Goal: Task Accomplishment & Management: Use online tool/utility

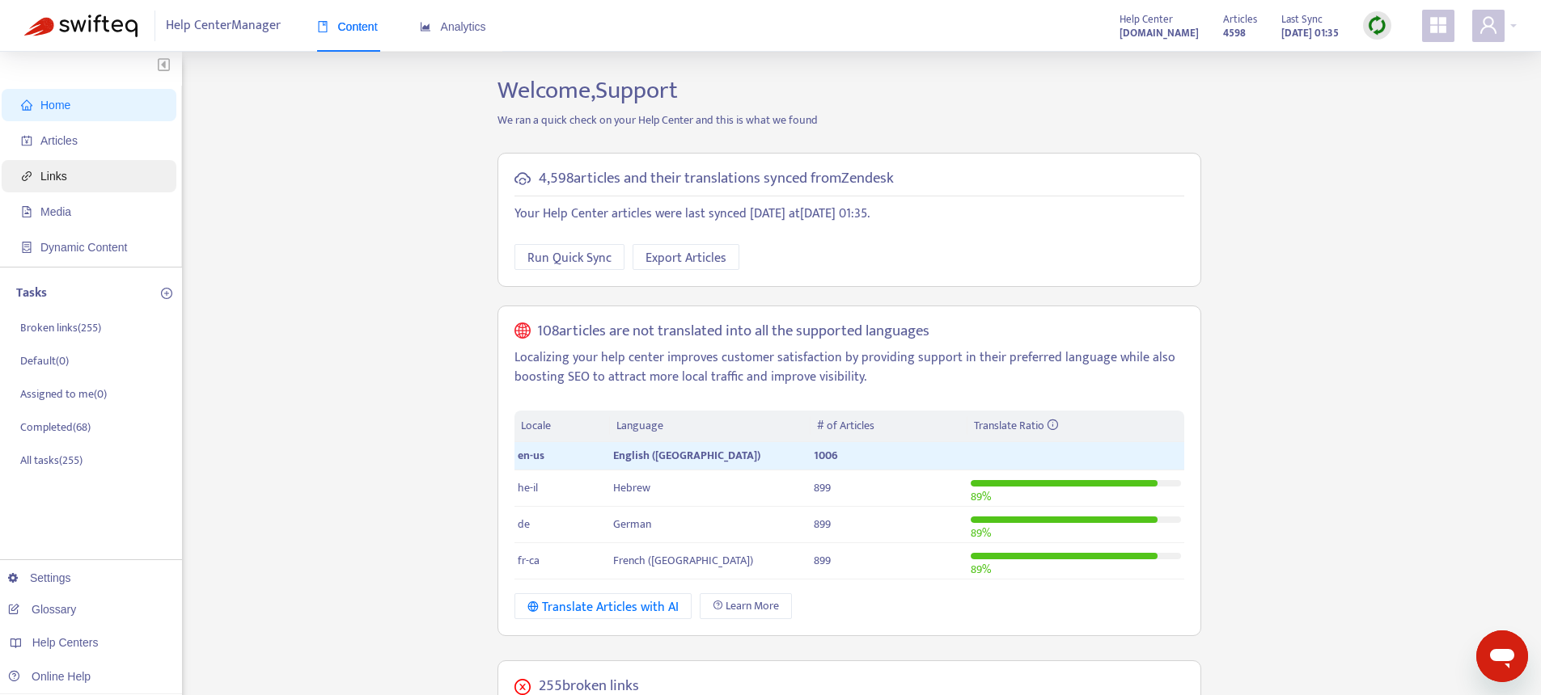
click at [78, 179] on span "Links" at bounding box center [92, 176] width 142 height 32
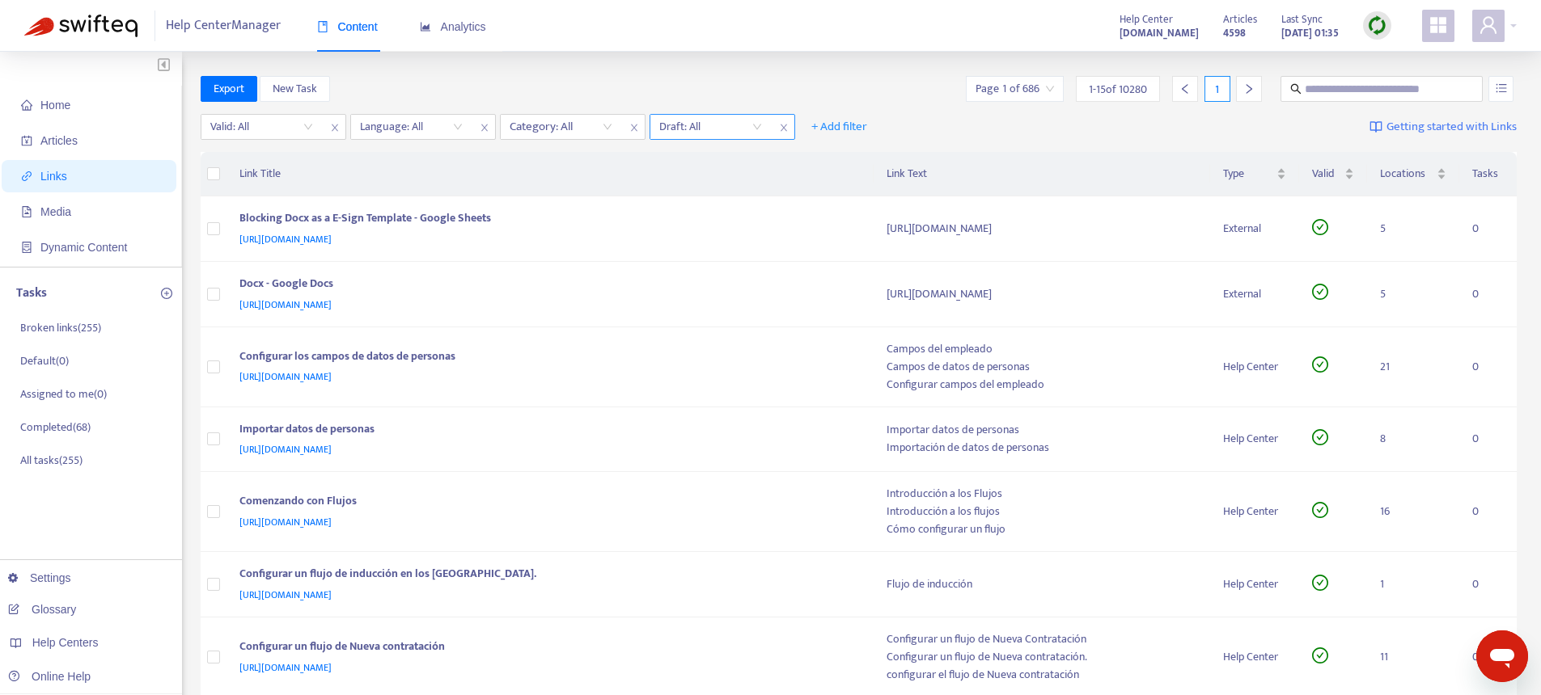
click at [687, 123] on input "search" at bounding box center [710, 127] width 103 height 24
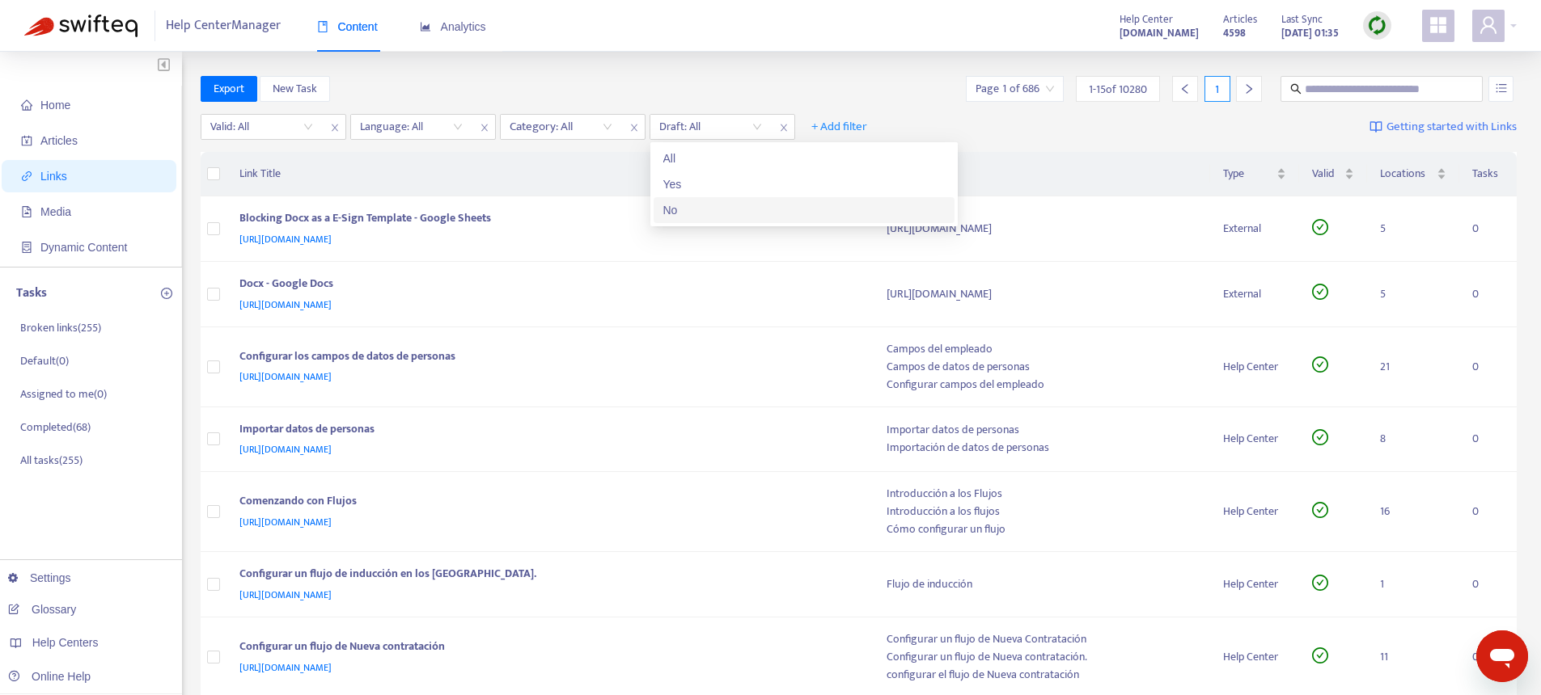
click at [698, 204] on div "No" at bounding box center [803, 210] width 281 height 18
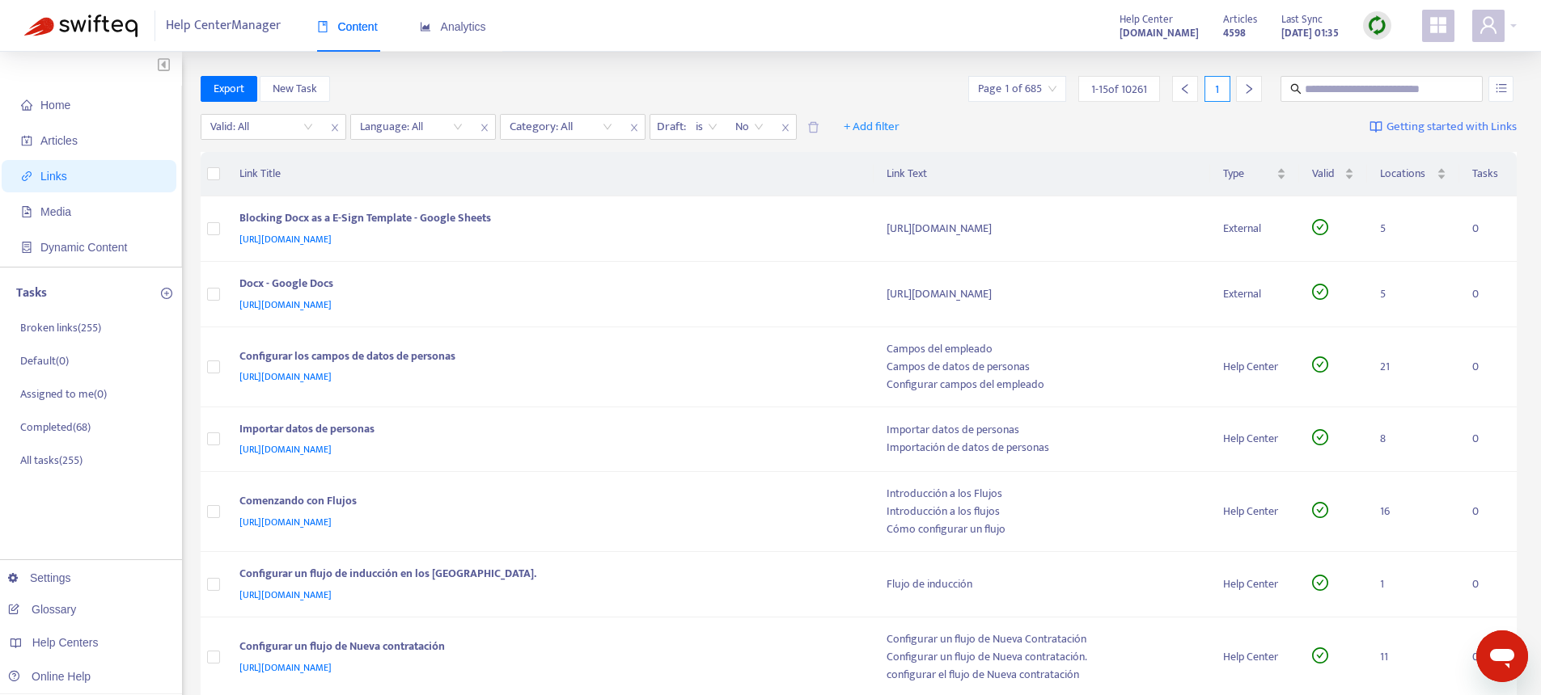
click at [760, 128] on span "No" at bounding box center [749, 127] width 28 height 24
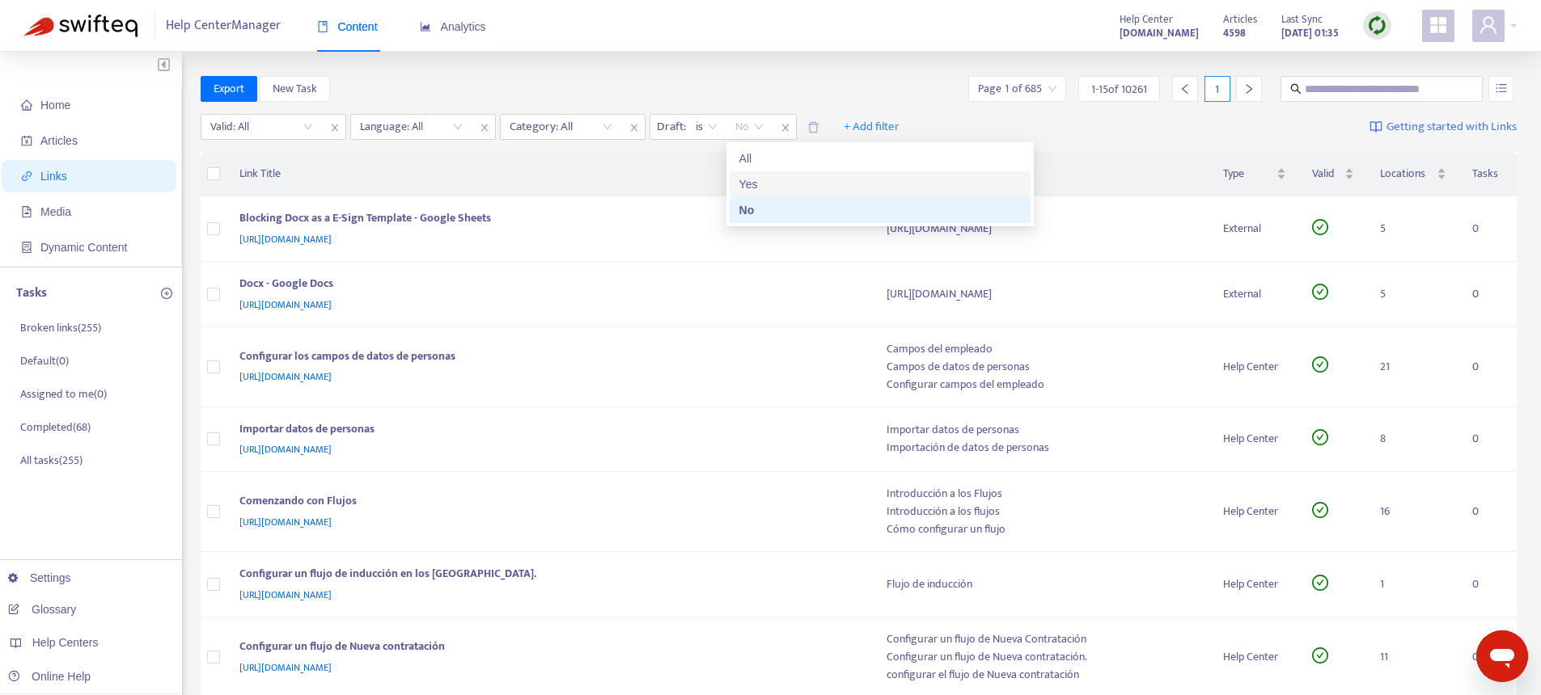
click at [748, 180] on div "Yes" at bounding box center [879, 184] width 281 height 18
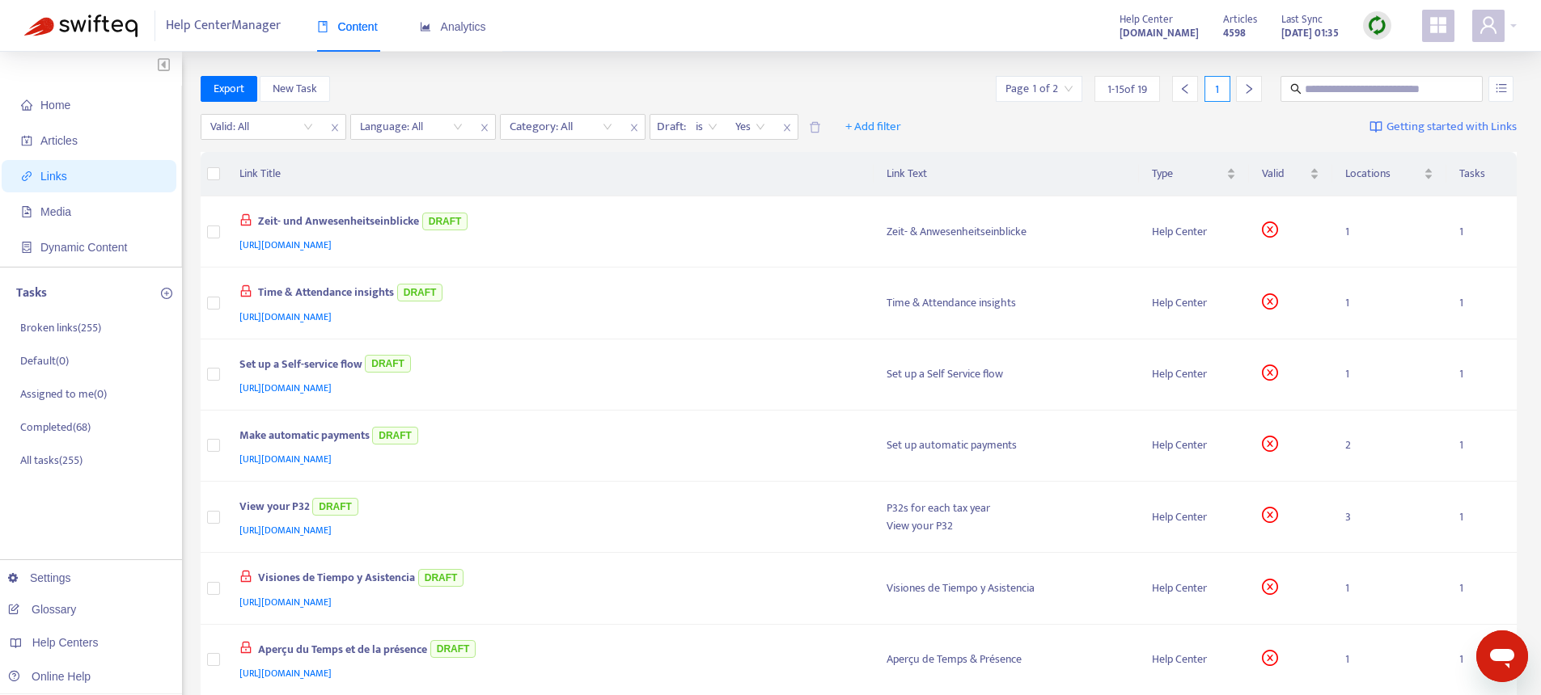
click at [750, 44] on div "Help Center Manager Content Analytics Help Center [DOMAIN_NAME] Articles 4598 L…" at bounding box center [770, 26] width 1541 height 52
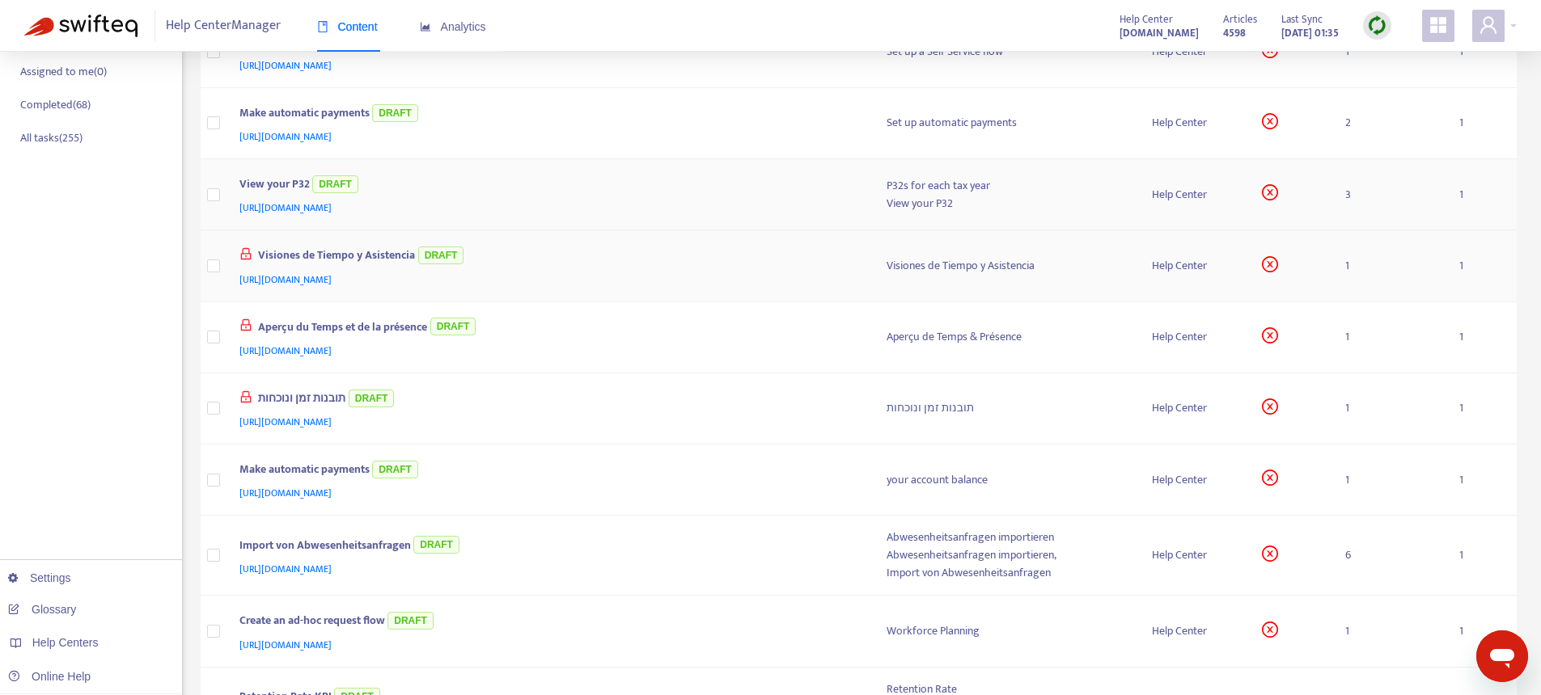
scroll to position [342, 0]
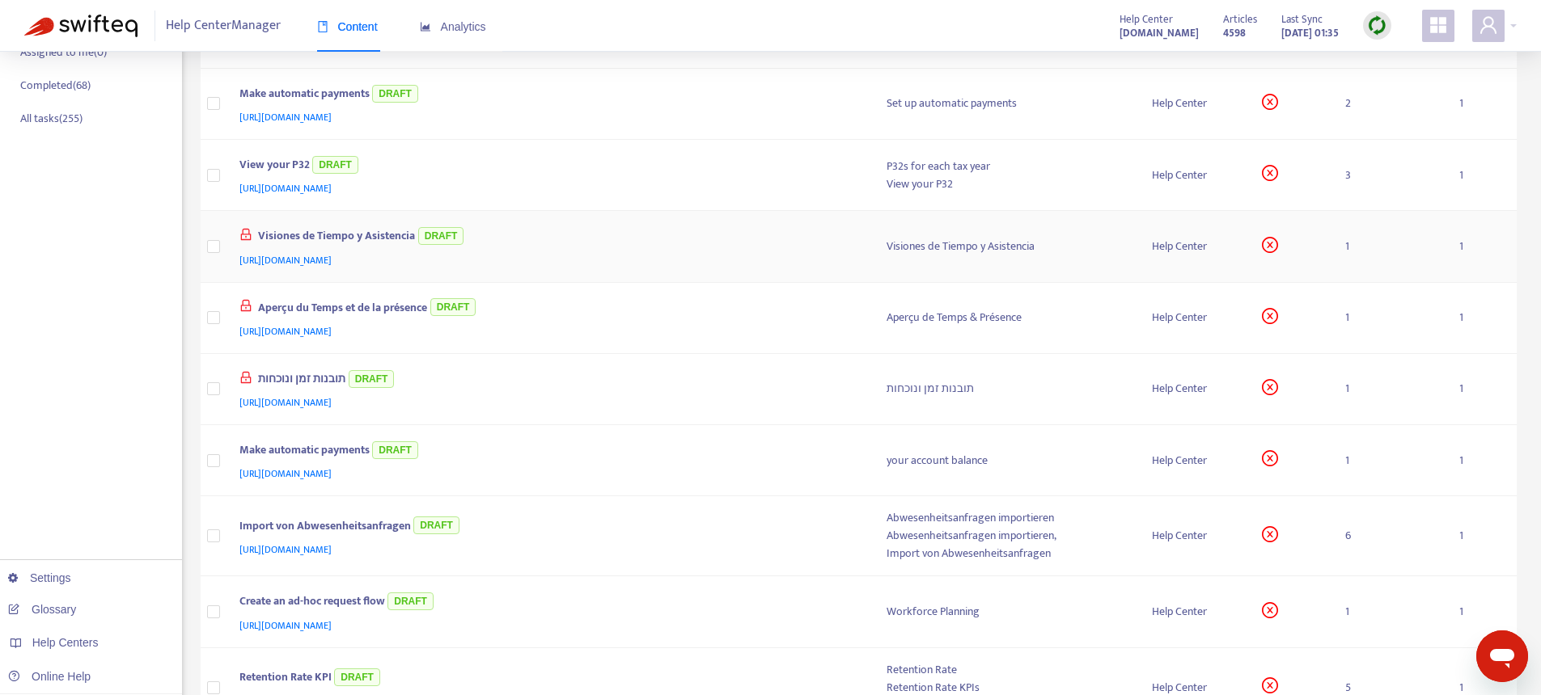
click at [566, 270] on td "Visiones de Tiempo y Asistencia DRAFT [URL][DOMAIN_NAME]" at bounding box center [549, 246] width 647 height 71
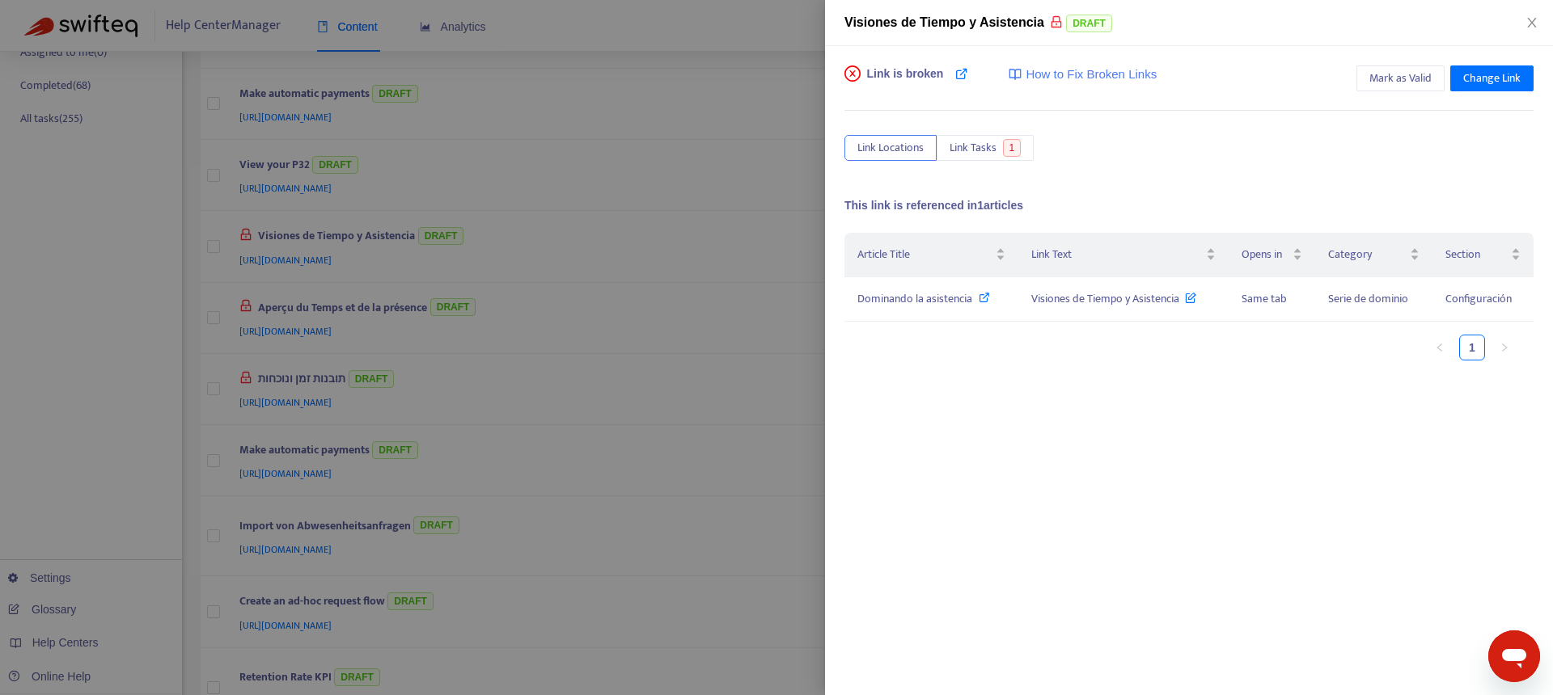
click at [659, 269] on div at bounding box center [776, 347] width 1553 height 695
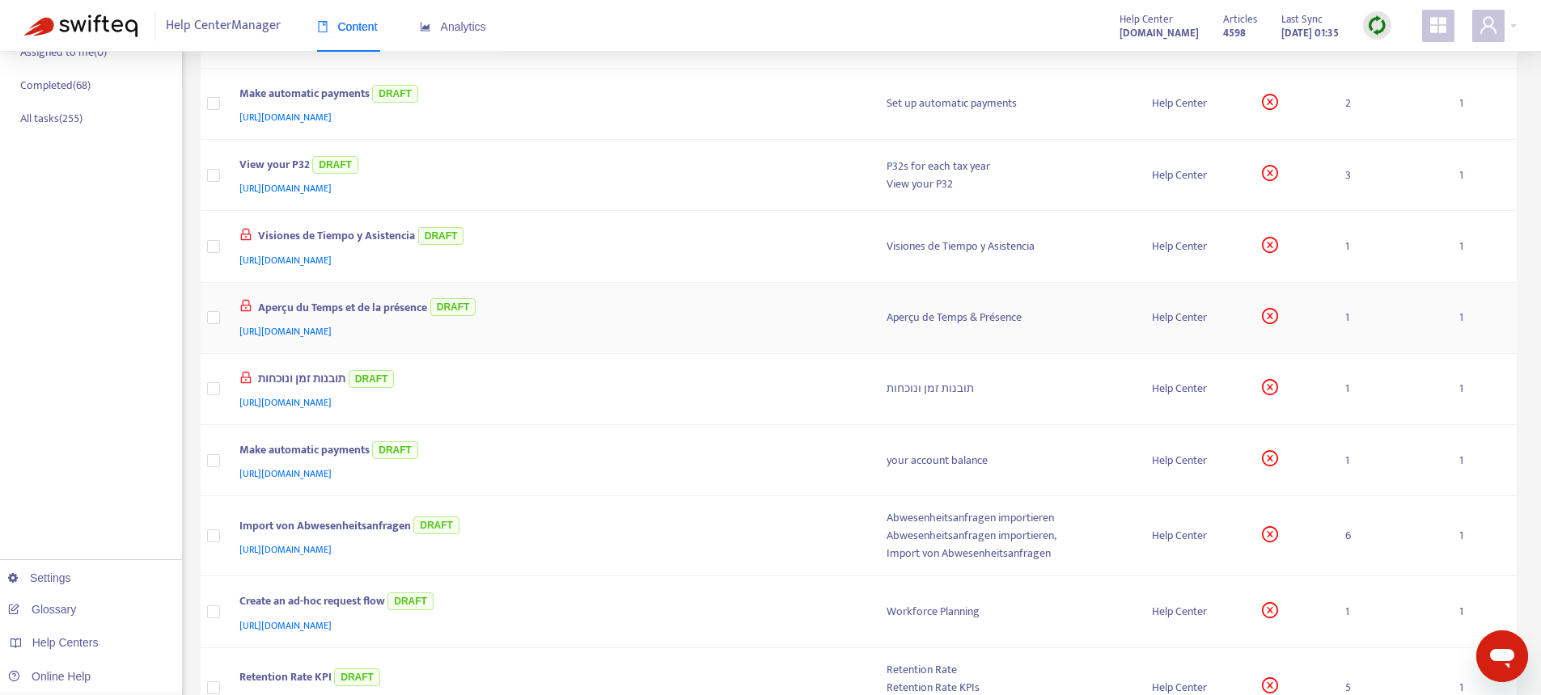
click at [638, 326] on div "[URL][DOMAIN_NAME]" at bounding box center [546, 332] width 615 height 18
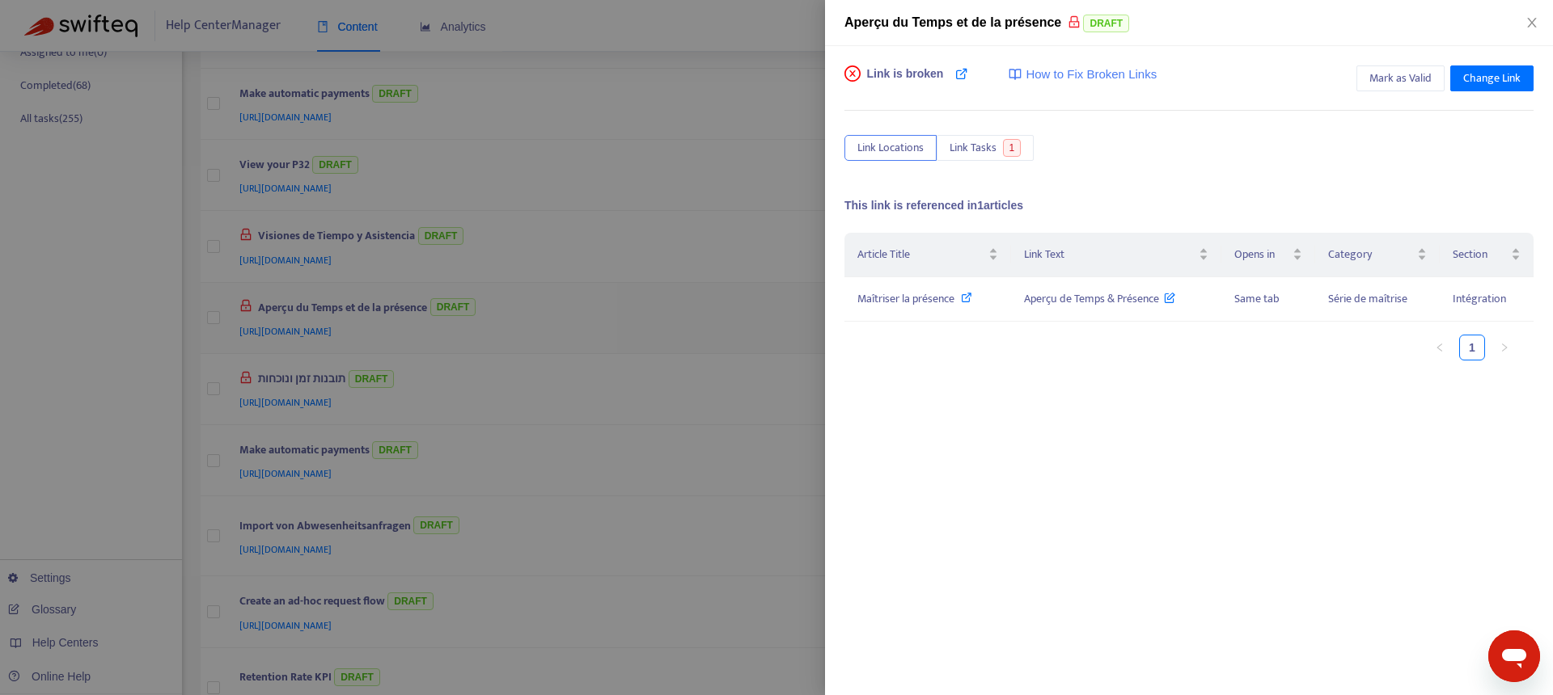
click at [638, 326] on div at bounding box center [776, 347] width 1553 height 695
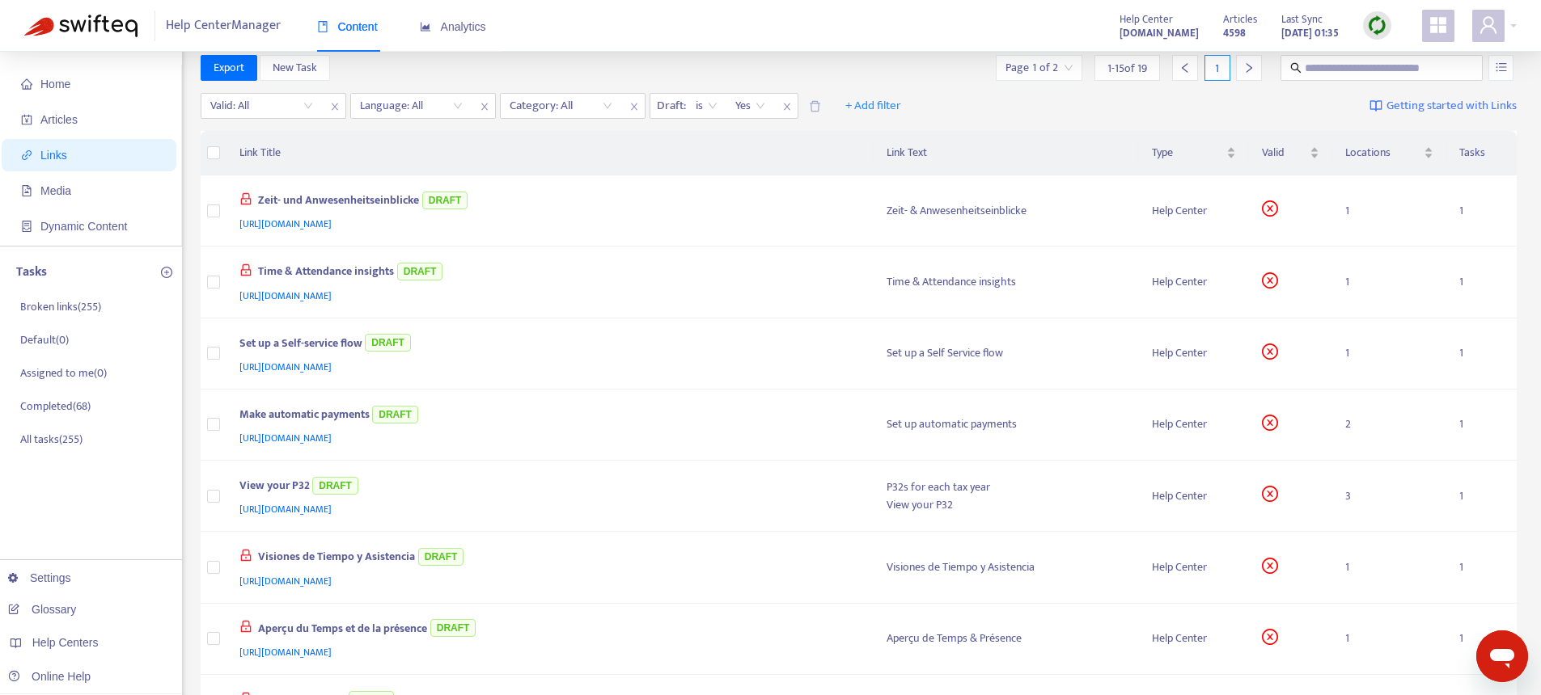
scroll to position [0, 0]
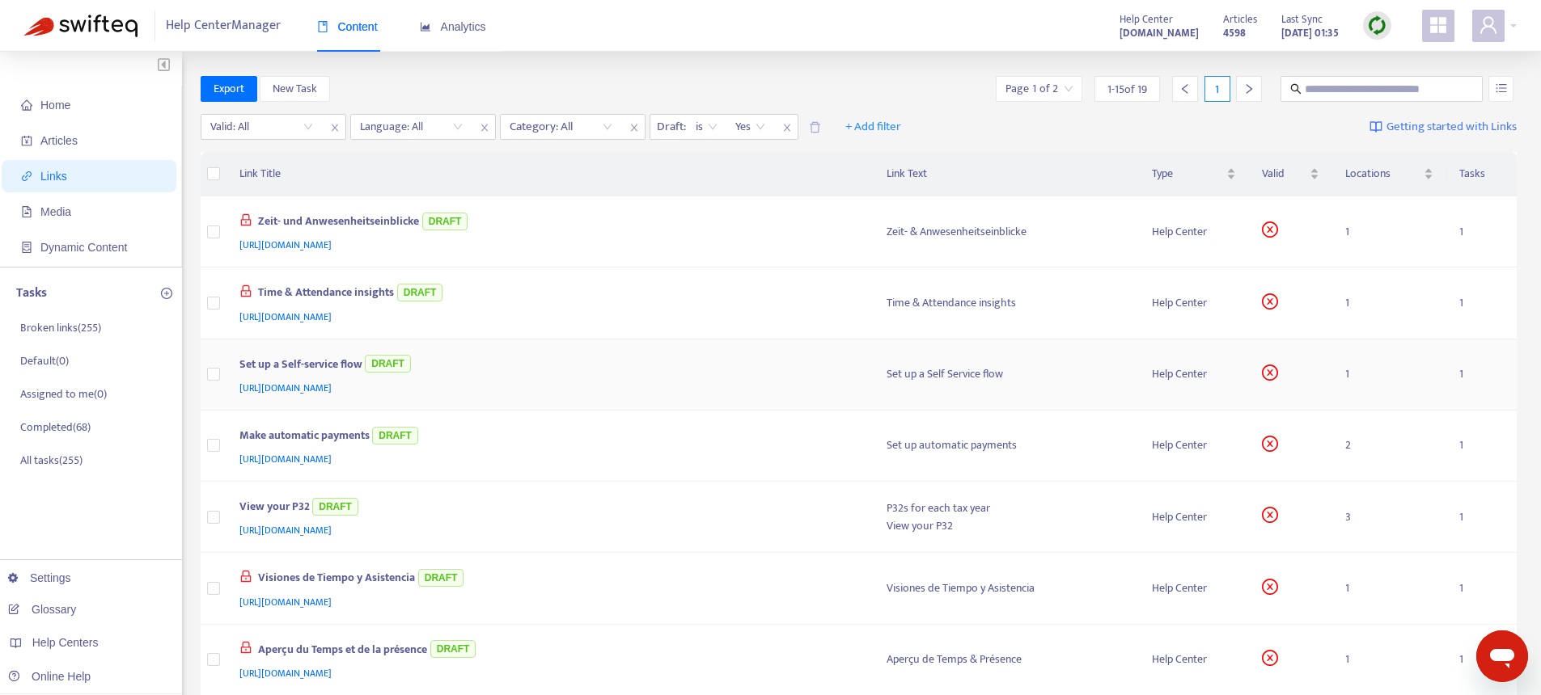
click at [694, 383] on div "[URL][DOMAIN_NAME]" at bounding box center [546, 388] width 615 height 18
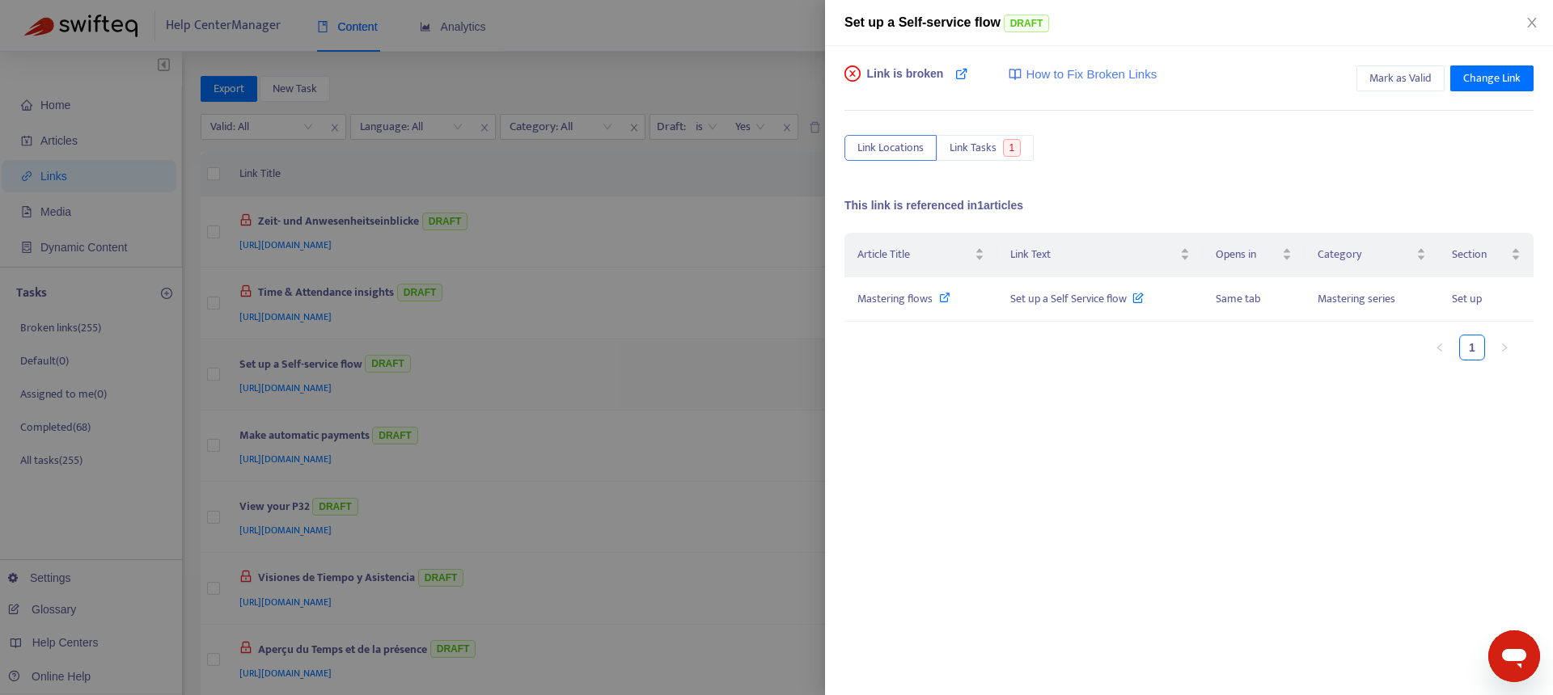
click at [694, 383] on div at bounding box center [776, 347] width 1553 height 695
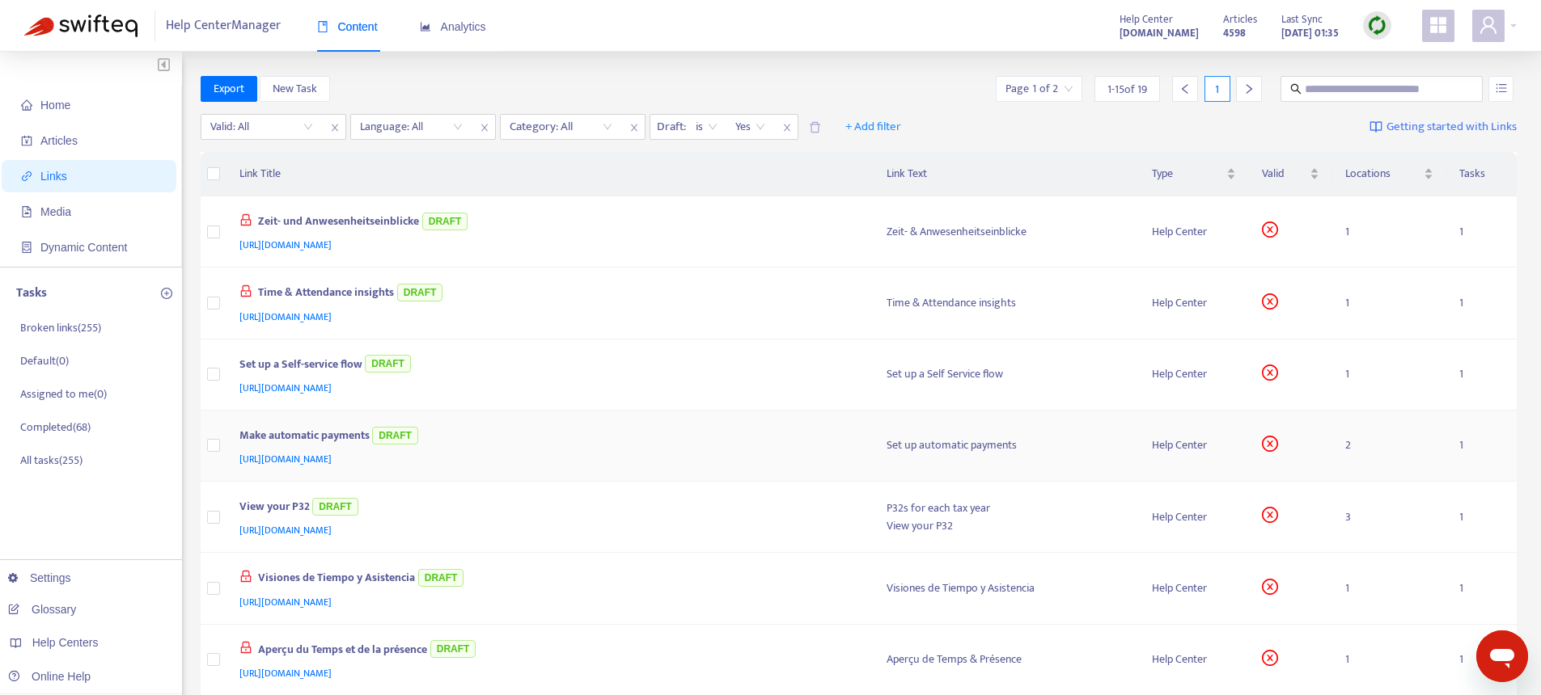
click at [666, 433] on div "Make automatic payments DRAFT" at bounding box center [546, 437] width 615 height 27
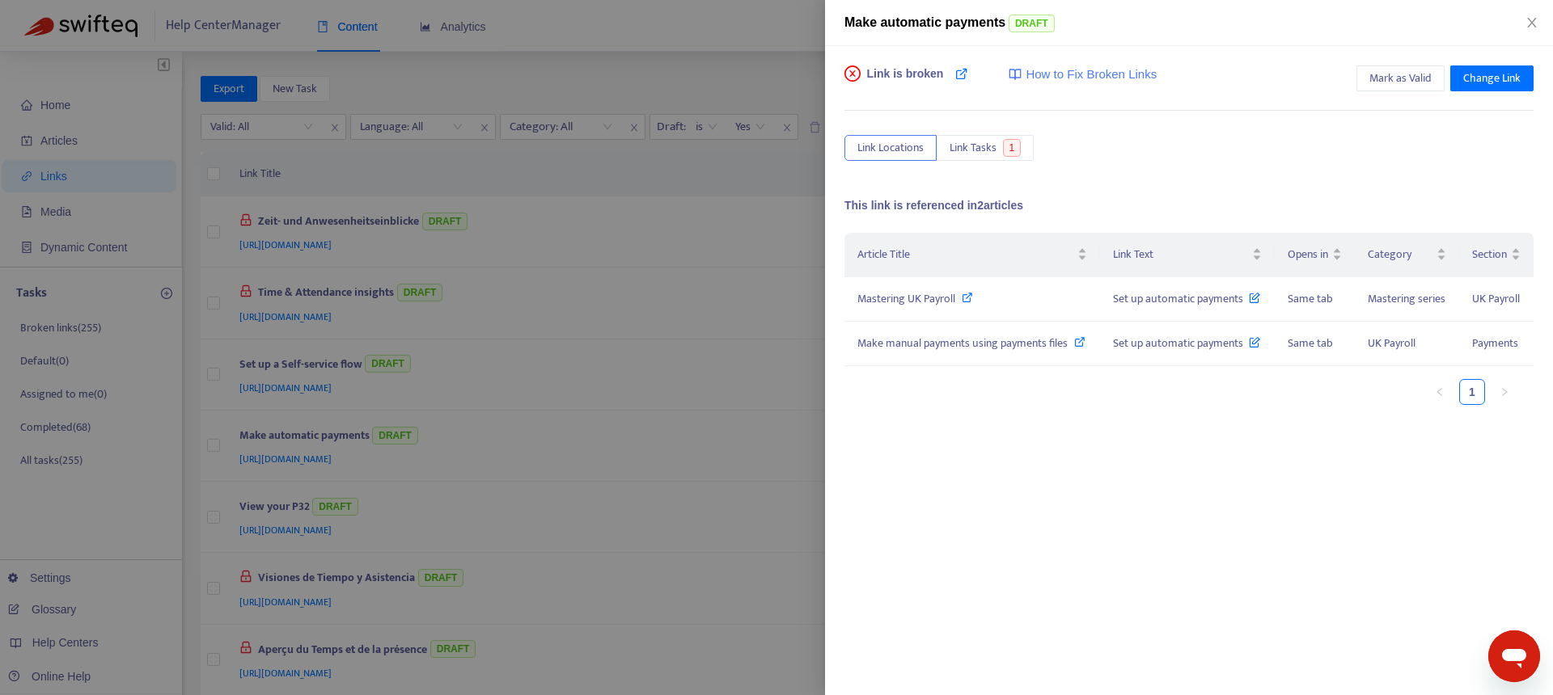
click at [643, 454] on div at bounding box center [776, 347] width 1553 height 695
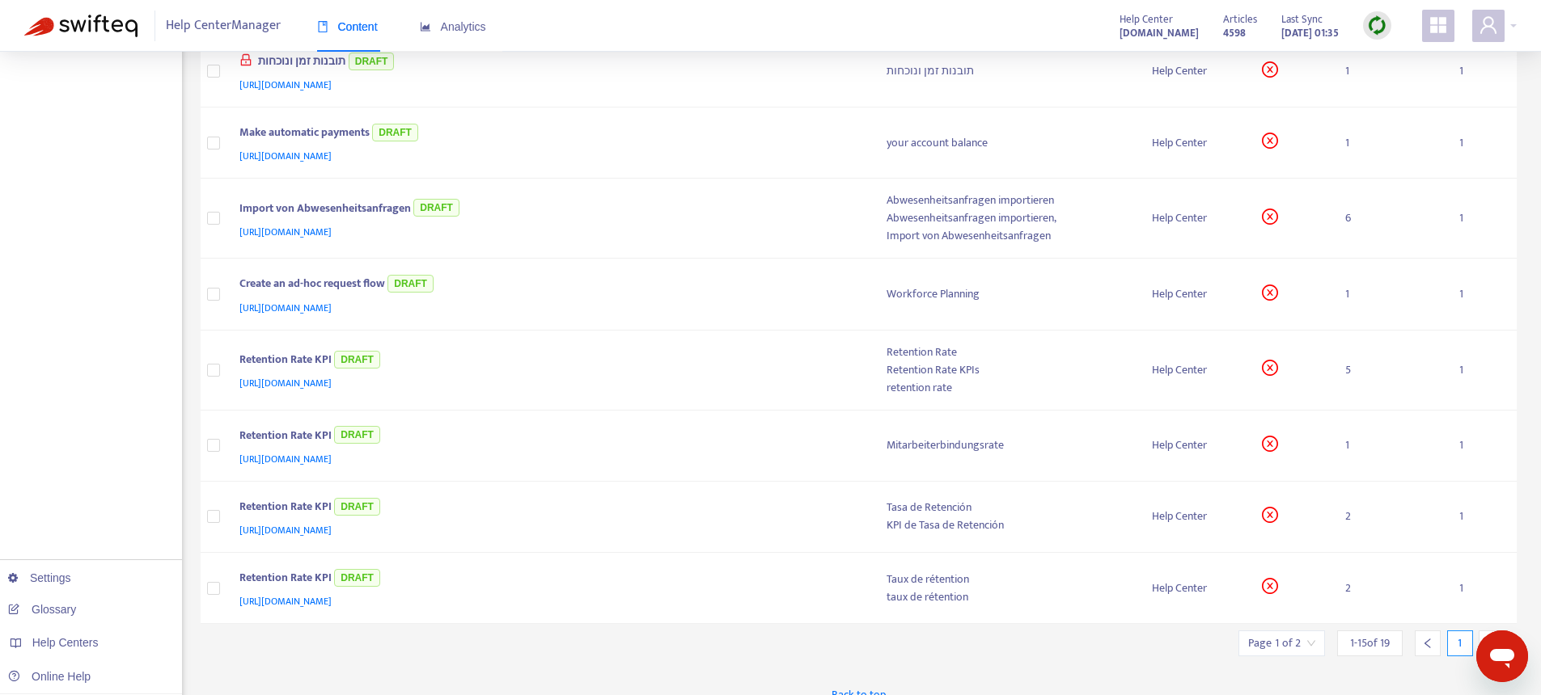
scroll to position [679, 0]
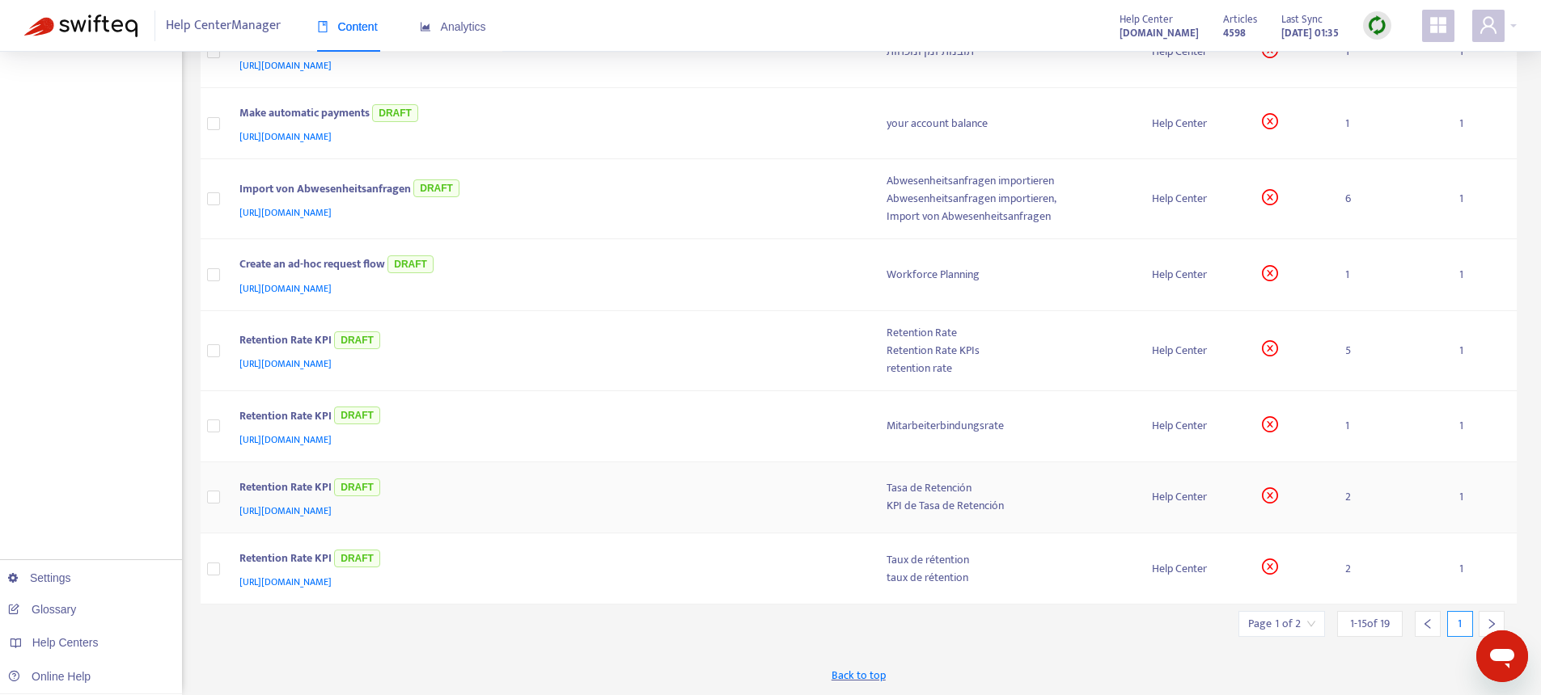
click at [659, 484] on div "Retention Rate KPI DRAFT" at bounding box center [546, 489] width 615 height 27
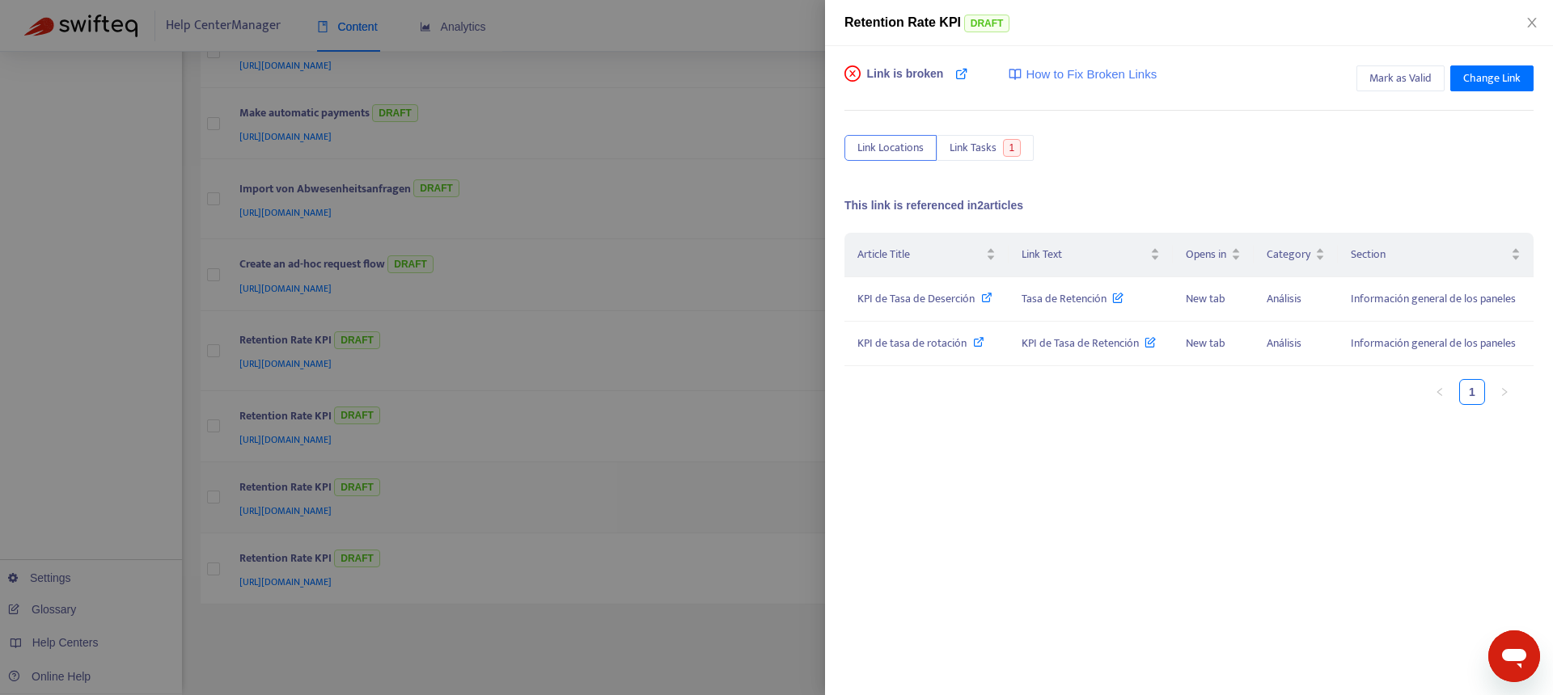
click at [659, 484] on div at bounding box center [776, 347] width 1553 height 695
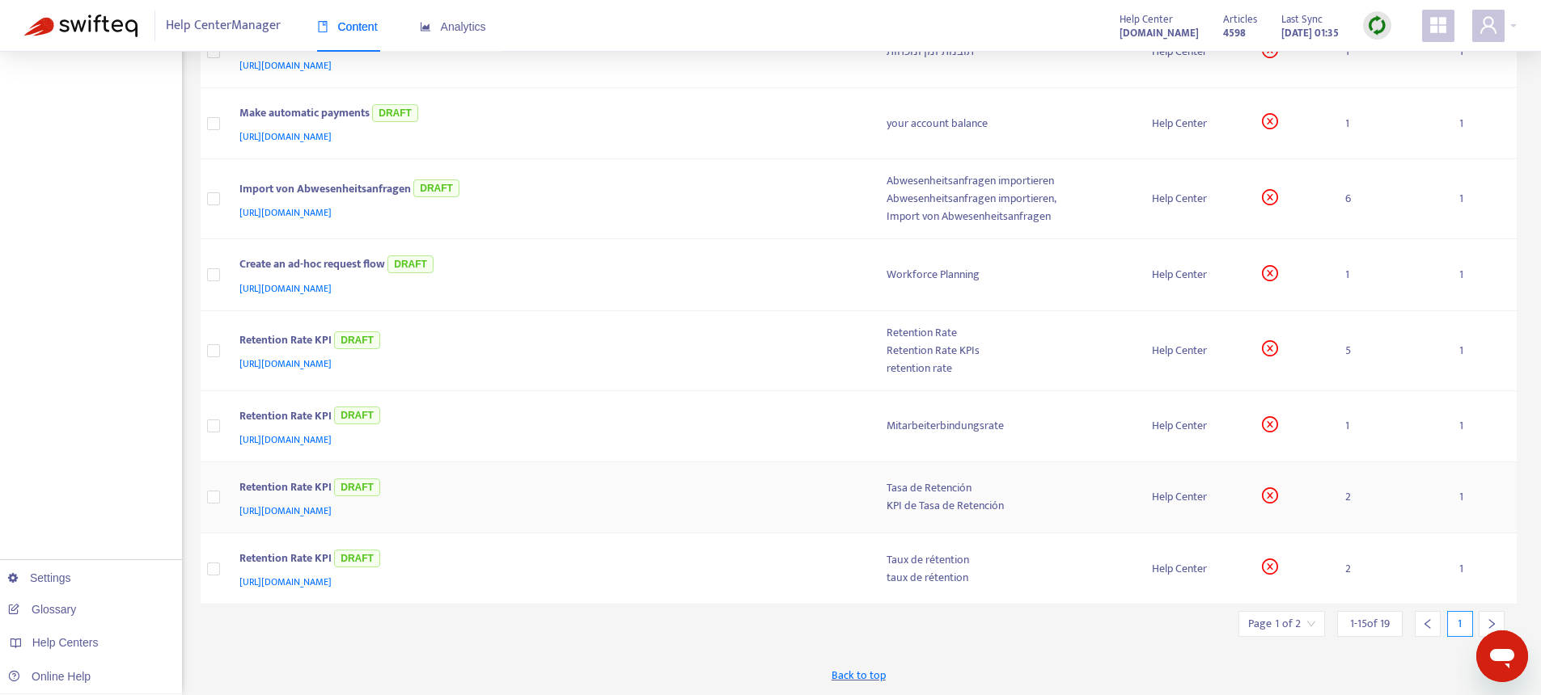
scroll to position [0, 0]
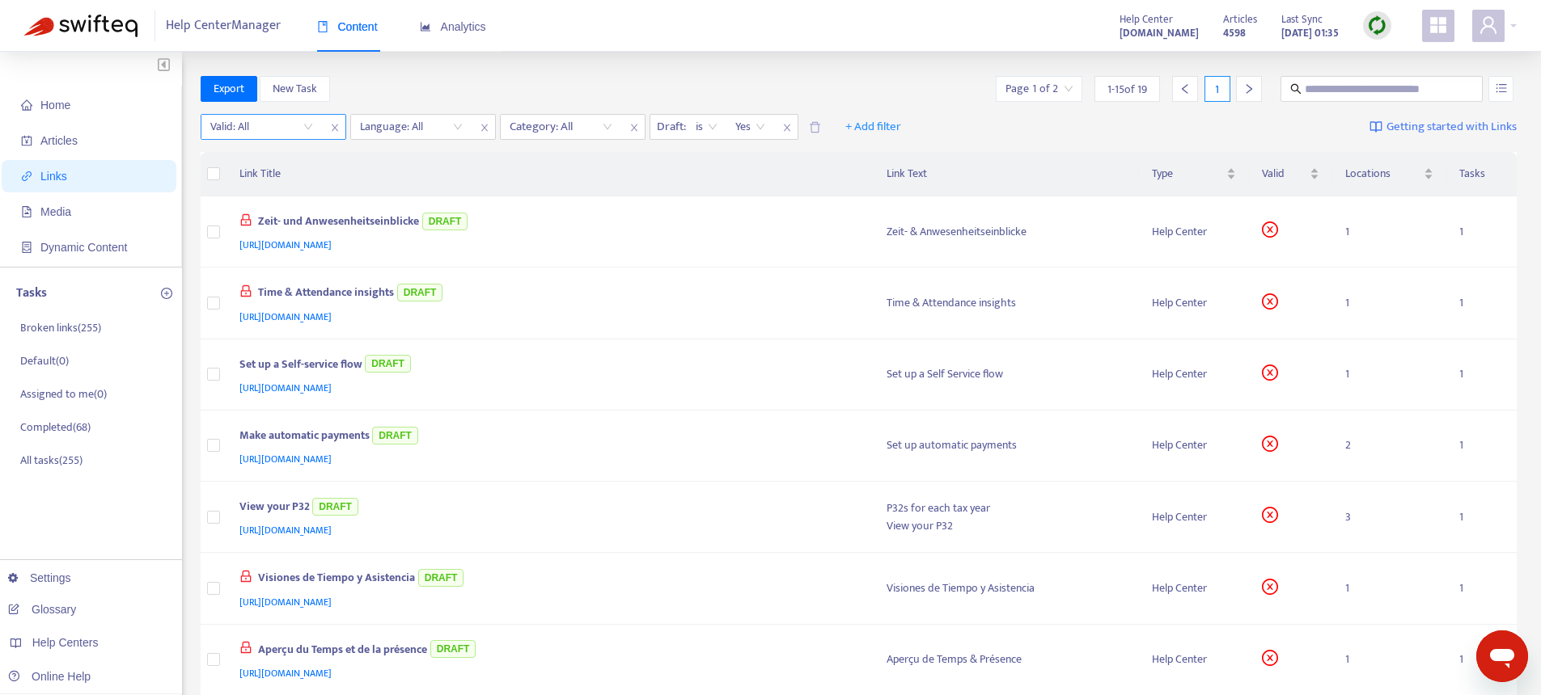
click at [270, 133] on input "search" at bounding box center [261, 127] width 103 height 24
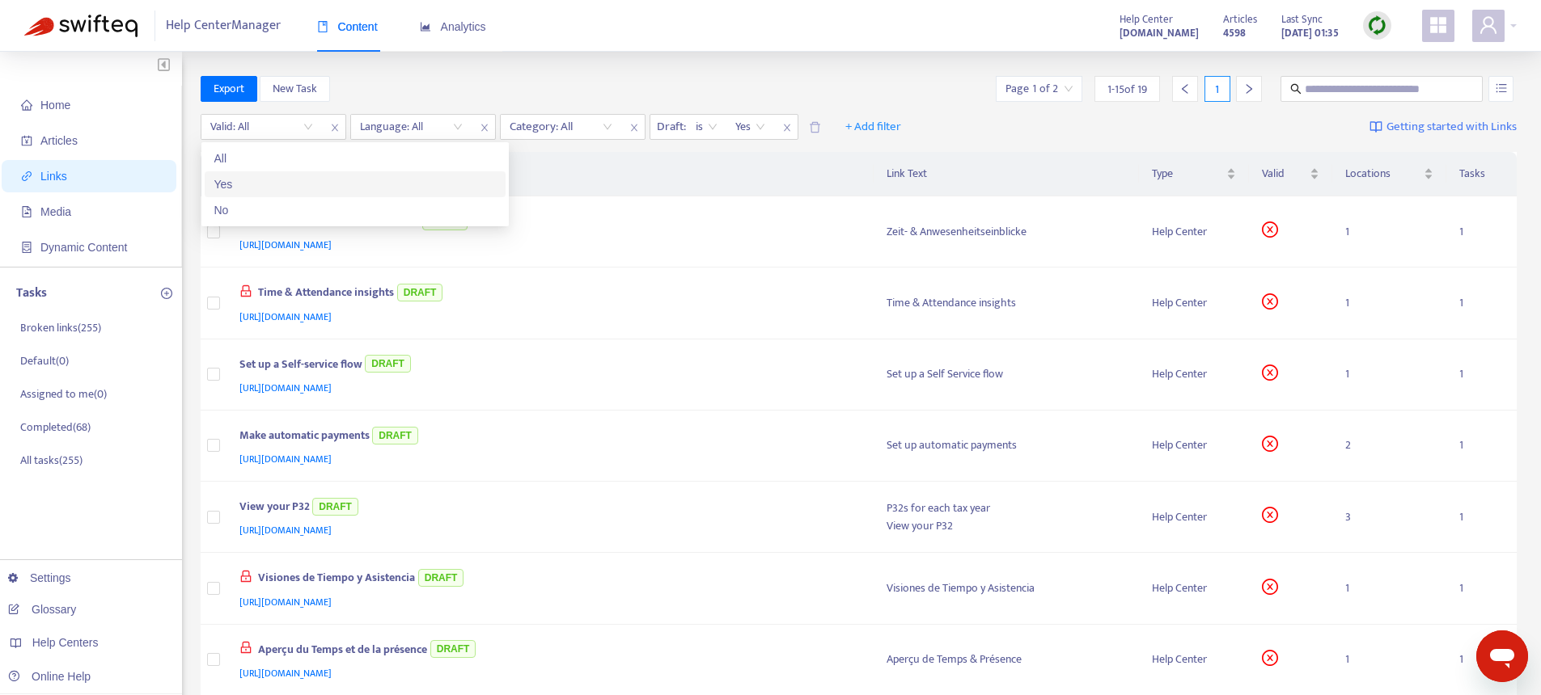
click at [253, 191] on div "Yes" at bounding box center [354, 184] width 281 height 18
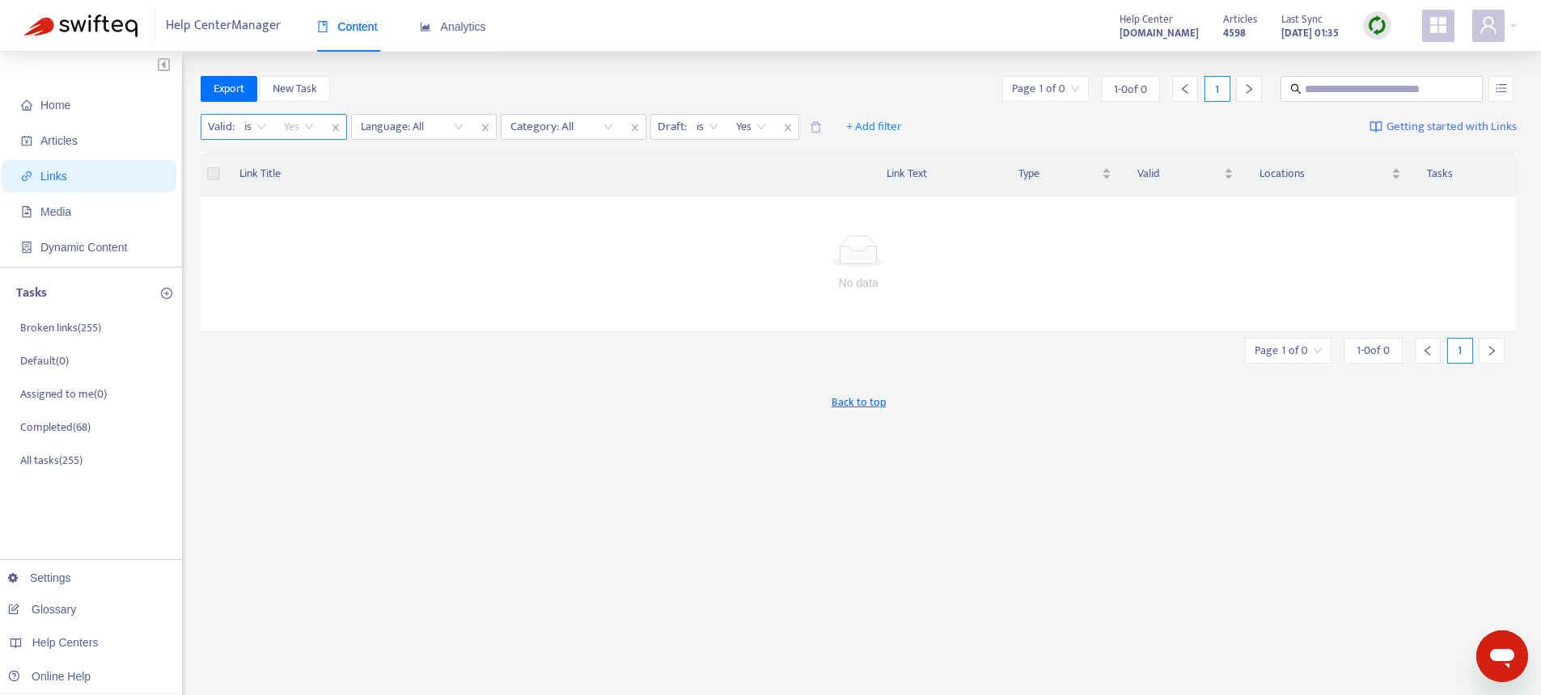
click at [309, 126] on span "Yes" at bounding box center [299, 127] width 30 height 24
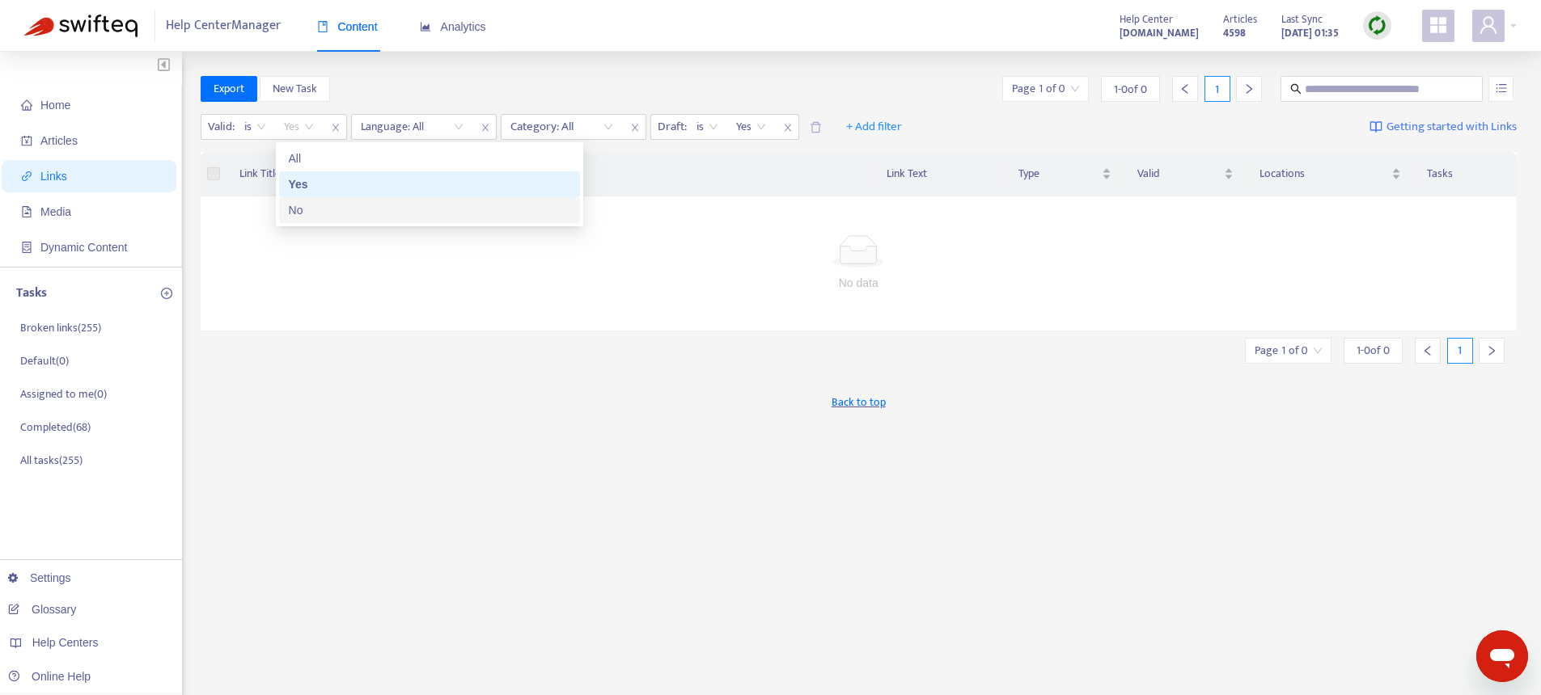
click at [300, 207] on div "No" at bounding box center [429, 210] width 281 height 18
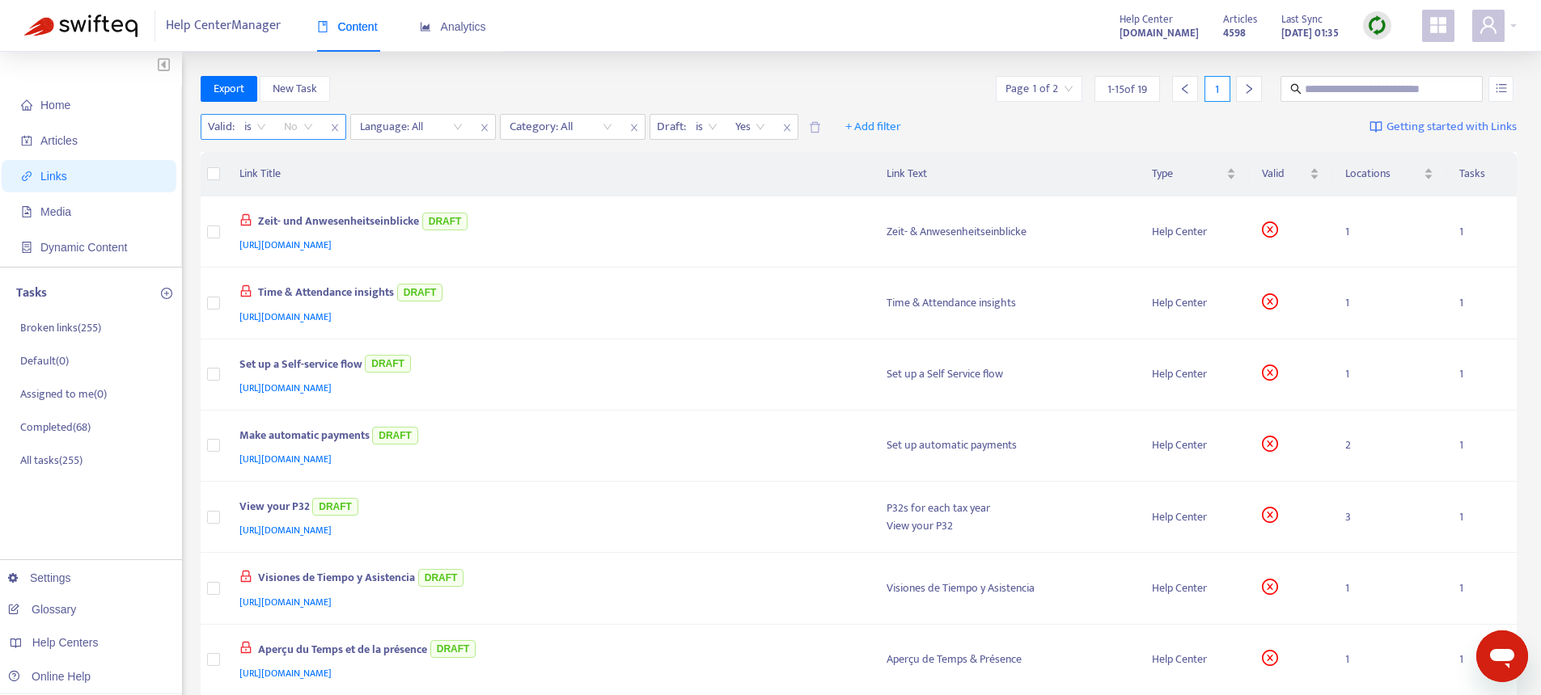
click at [312, 128] on span "No" at bounding box center [298, 127] width 29 height 24
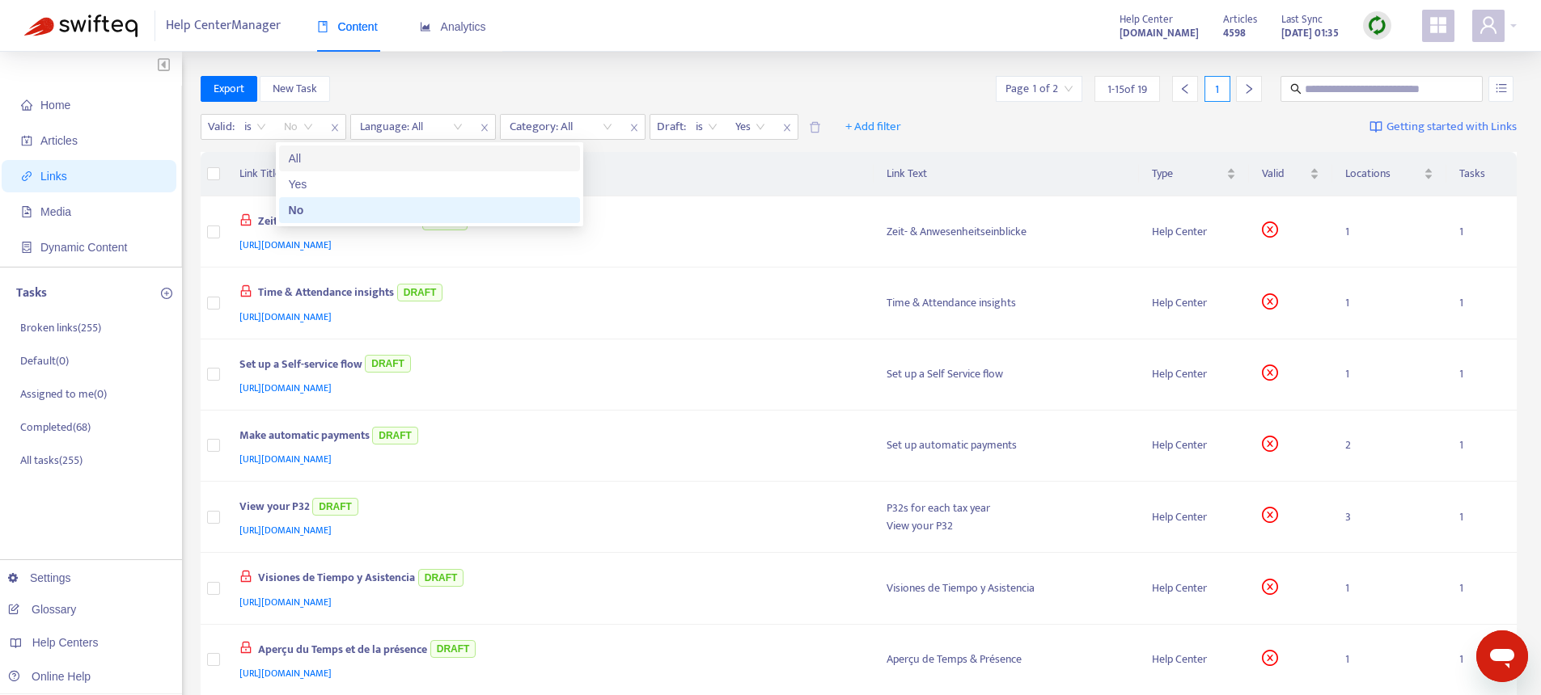
click at [306, 175] on div "Yes" at bounding box center [429, 184] width 301 height 26
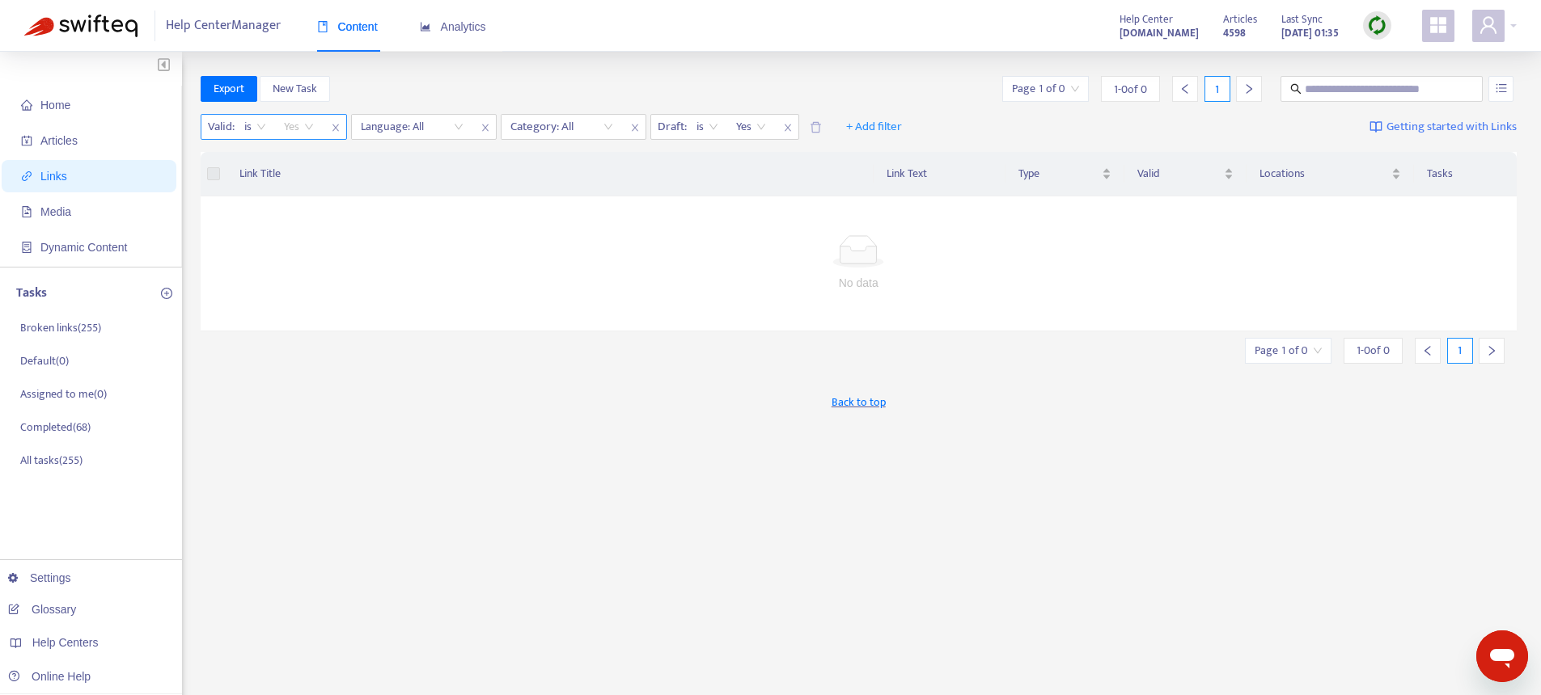
click at [302, 127] on span "Yes" at bounding box center [299, 127] width 30 height 24
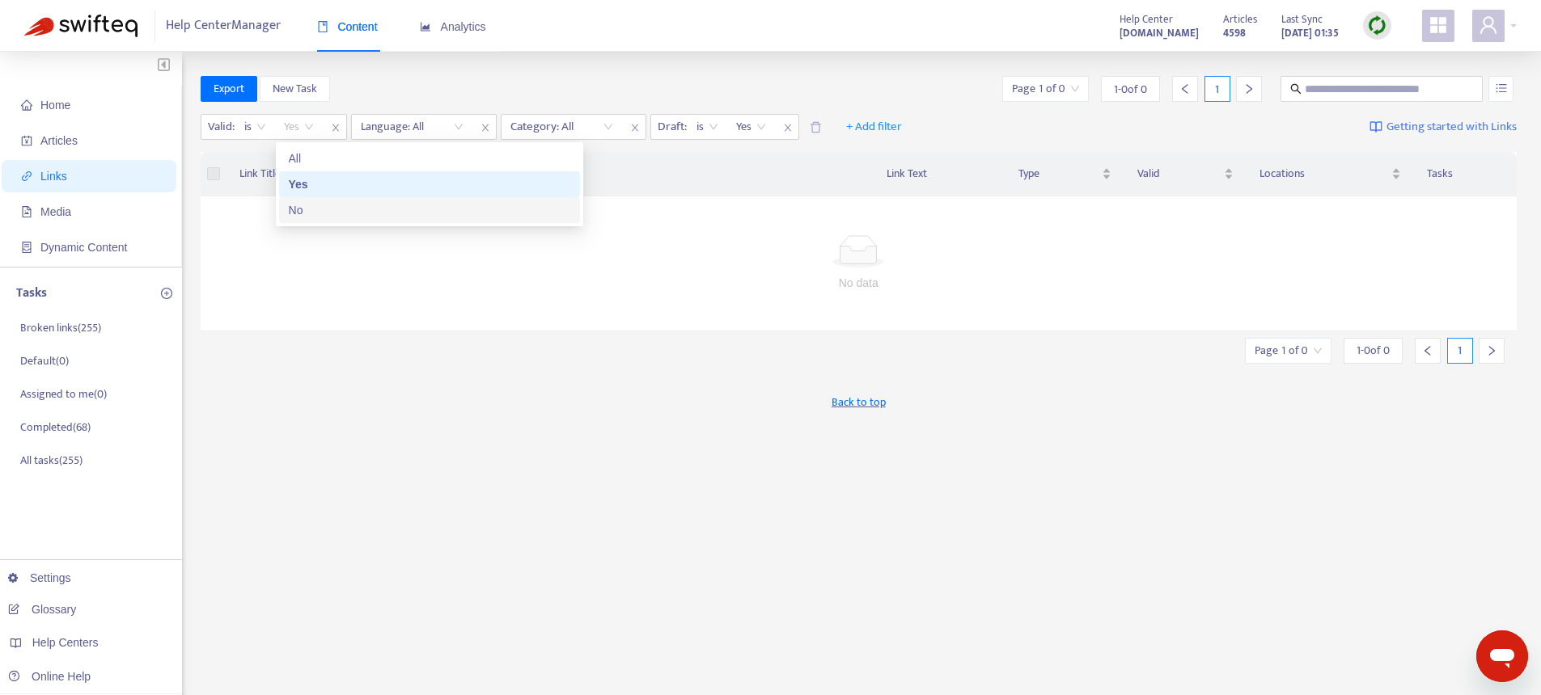
click at [306, 207] on div "No" at bounding box center [429, 210] width 281 height 18
